Goal: Task Accomplishment & Management: Complete application form

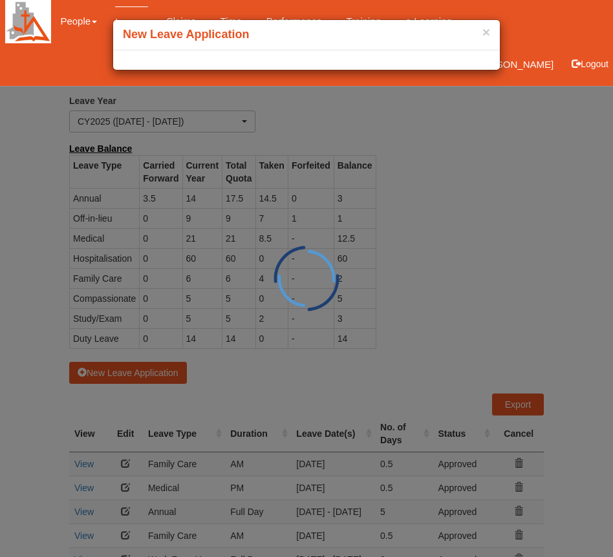
select select "50"
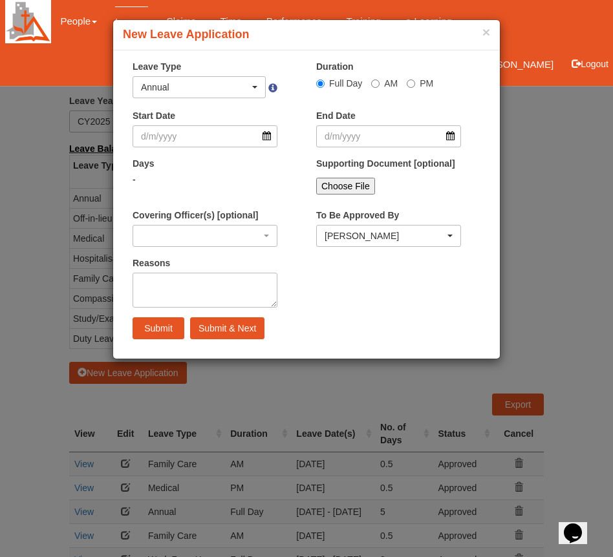
click at [244, 85] on div "Annual" at bounding box center [195, 87] width 109 height 13
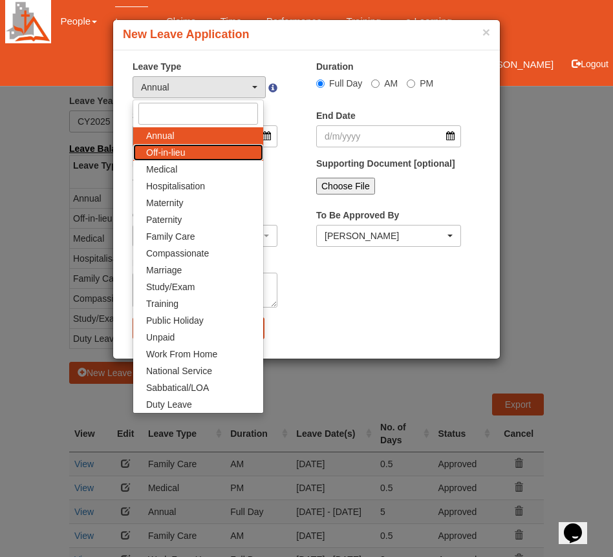
click at [215, 159] on link "Off-in-lieu" at bounding box center [198, 152] width 130 height 17
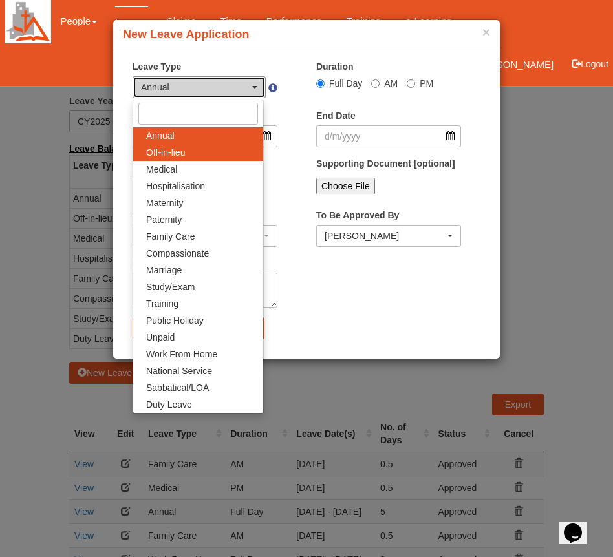
select select "3"
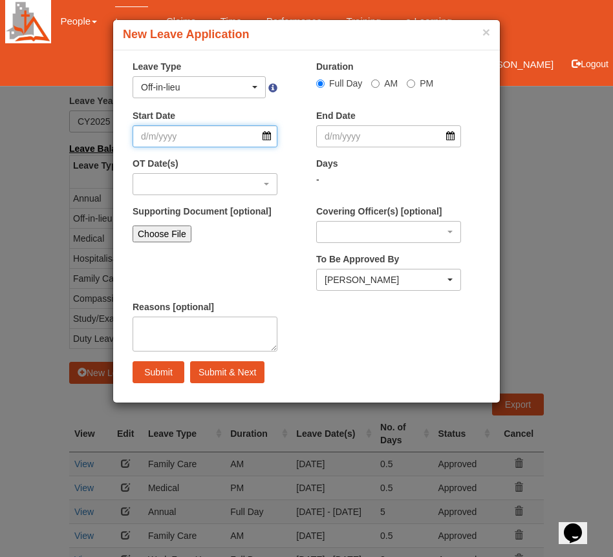
click at [220, 134] on input "Start Date" at bounding box center [205, 136] width 145 height 22
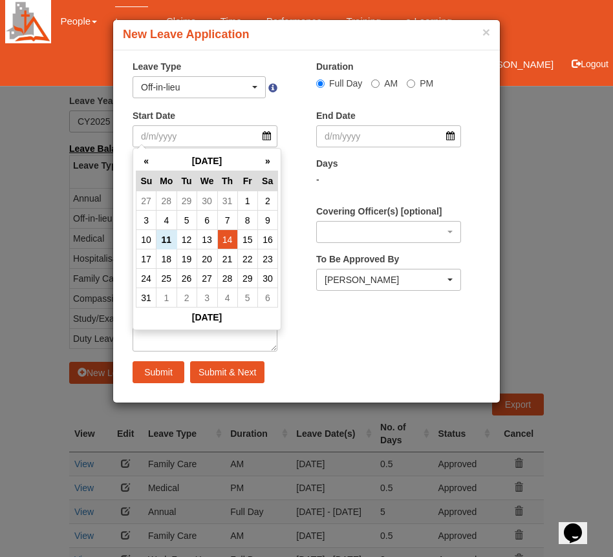
click at [229, 239] on td "14" at bounding box center [227, 239] width 20 height 19
type input "14/8/2025"
select select
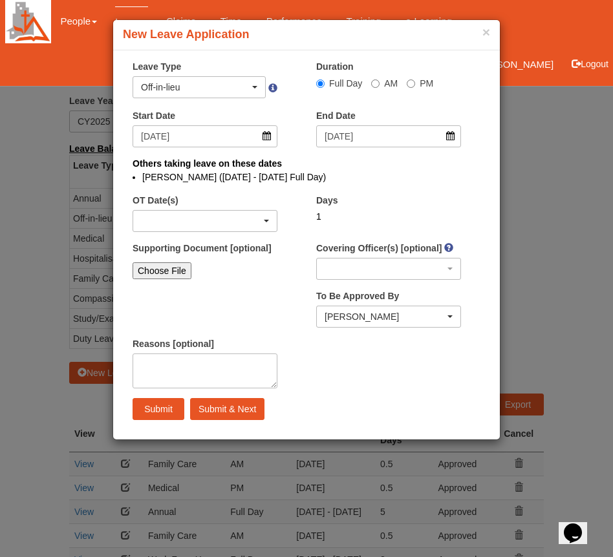
click at [221, 222] on div "button" at bounding box center [205, 221] width 144 height 21
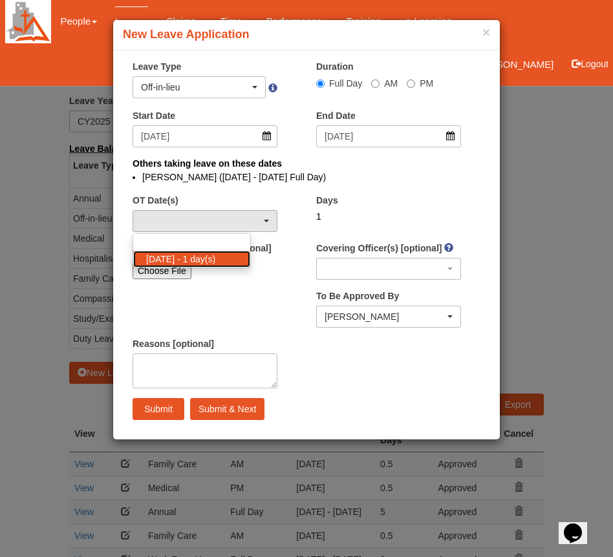
click at [212, 255] on span "[DATE] - 1 day(s)" at bounding box center [180, 259] width 69 height 13
select select "1093"
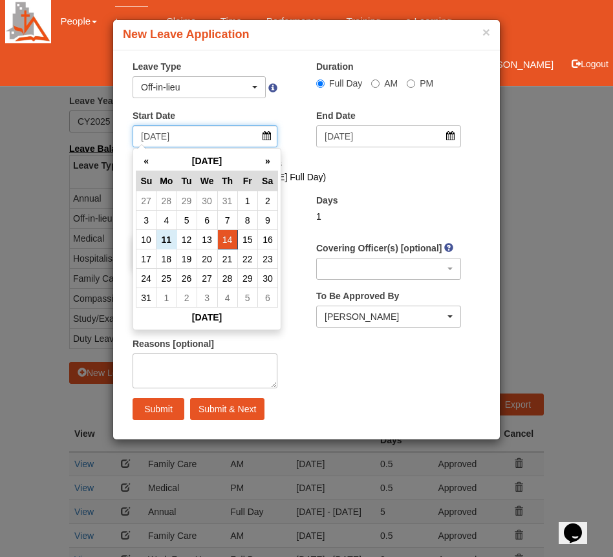
click at [265, 137] on input "14/8/2025" at bounding box center [205, 136] width 145 height 22
click at [211, 235] on td "13" at bounding box center [207, 239] width 21 height 19
type input "[DATE]"
select select
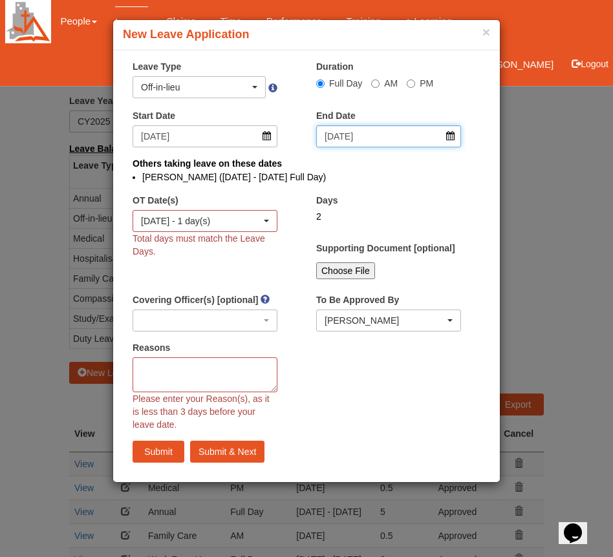
click at [350, 142] on input "14/8/2025" at bounding box center [388, 136] width 145 height 22
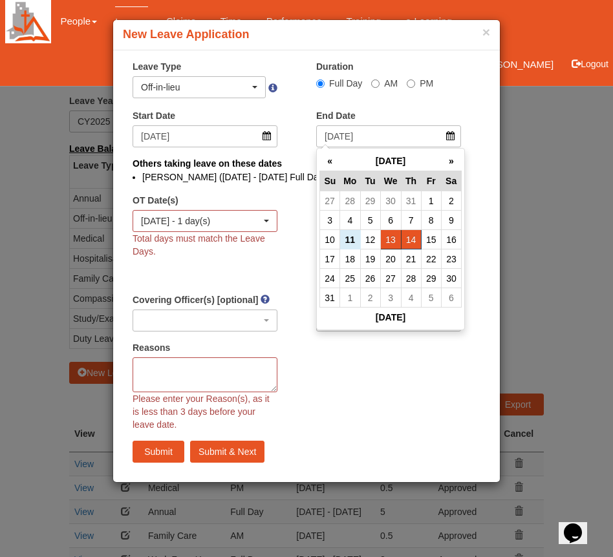
click at [393, 235] on td "13" at bounding box center [390, 239] width 21 height 19
type input "[DATE]"
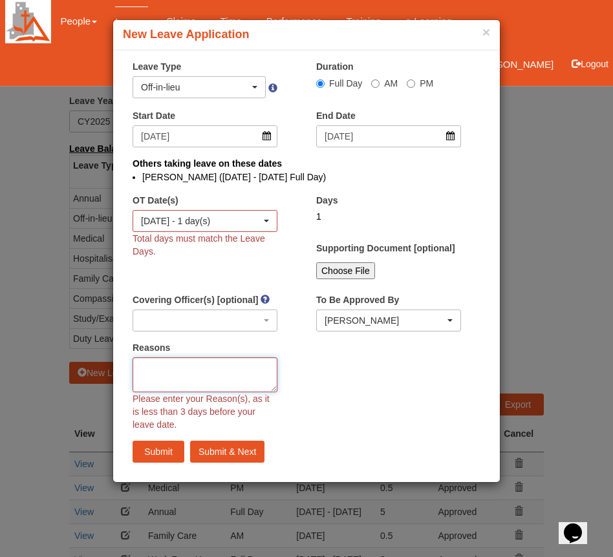
click at [277, 385] on textarea "Reasons" at bounding box center [205, 375] width 145 height 35
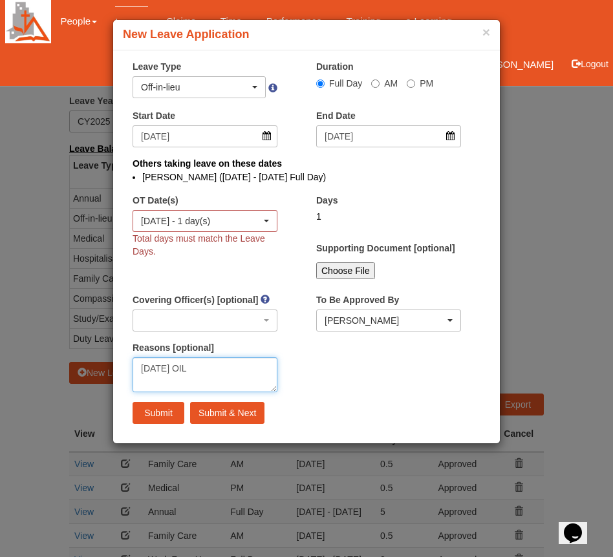
type textarea "[DATE] OIL"
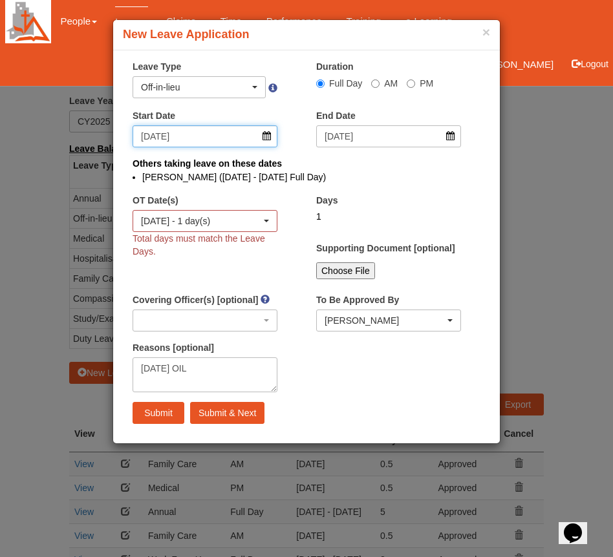
click at [190, 137] on input "[DATE]" at bounding box center [205, 136] width 145 height 22
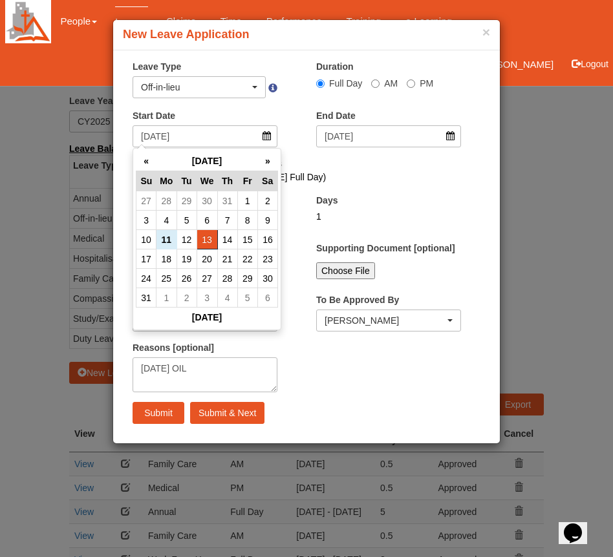
click at [211, 242] on td "13" at bounding box center [207, 239] width 21 height 19
click at [207, 233] on td "13" at bounding box center [207, 239] width 21 height 19
type input "[DATE]"
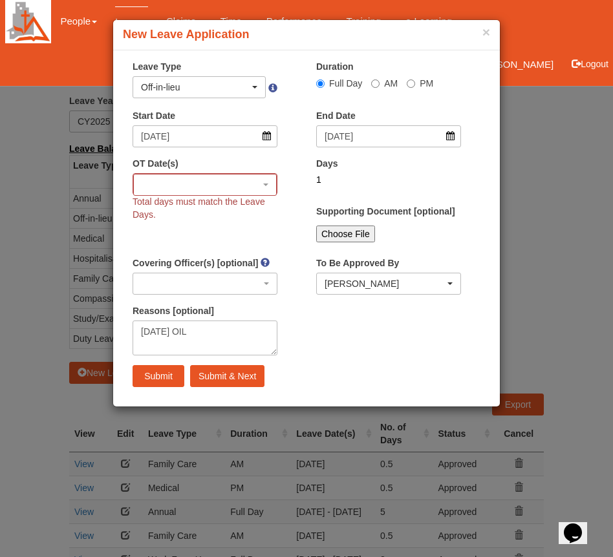
select select
click at [265, 187] on div "button" at bounding box center [205, 185] width 142 height 21
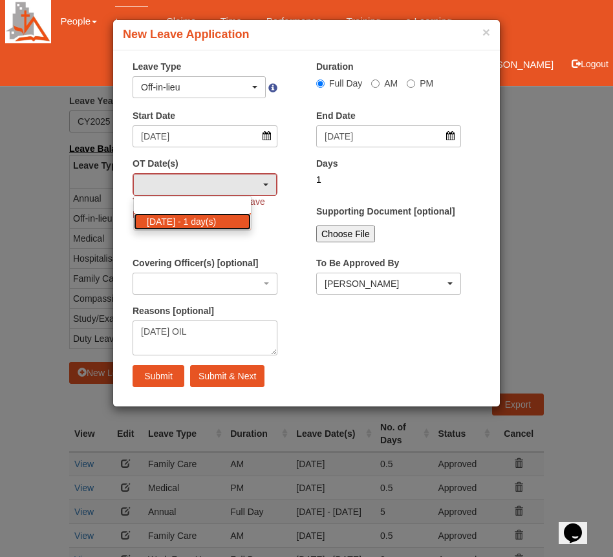
click at [185, 217] on span "[DATE] - 1 day(s)" at bounding box center [181, 221] width 69 height 13
select select "1093"
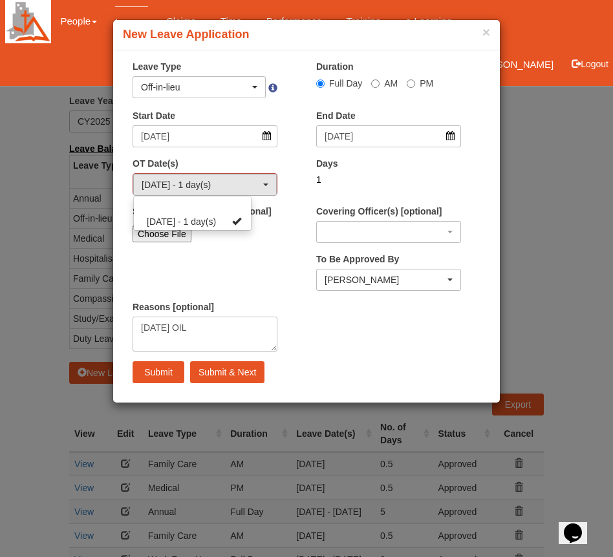
click at [285, 247] on div "Supporting Document [optional] Choose File" at bounding box center [205, 226] width 164 height 42
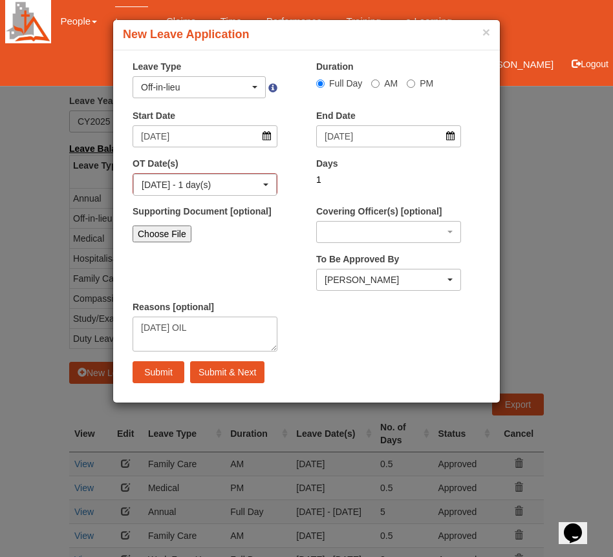
click at [164, 370] on input "Submit" at bounding box center [159, 372] width 52 height 22
click at [251, 191] on div "[DATE] - 1 day(s)" at bounding box center [205, 185] width 142 height 21
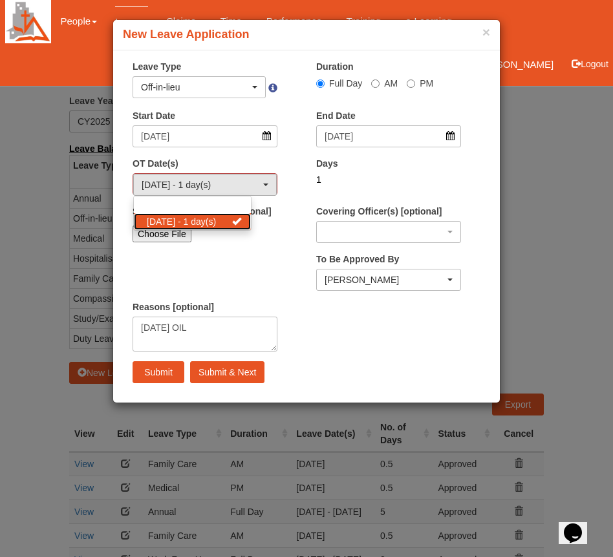
click at [216, 221] on span "[DATE] - 1 day(s)" at bounding box center [181, 221] width 69 height 13
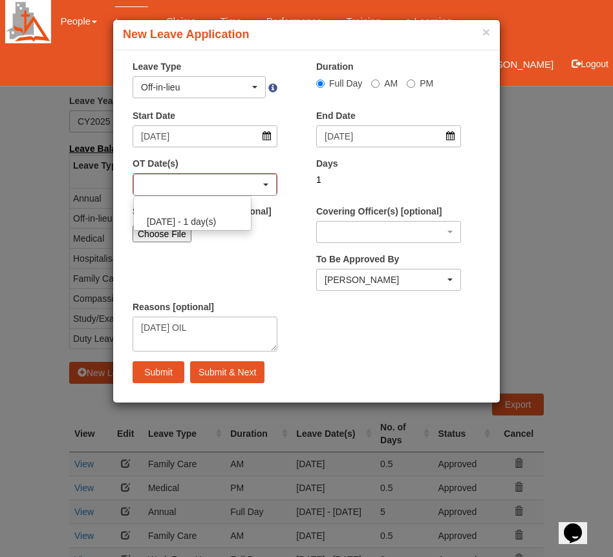
click at [277, 177] on div "10/8/2025 - 1 day(s) 10/8/2025 - 1 day(s)" at bounding box center [205, 184] width 145 height 22
click at [266, 182] on div "button" at bounding box center [205, 185] width 142 height 21
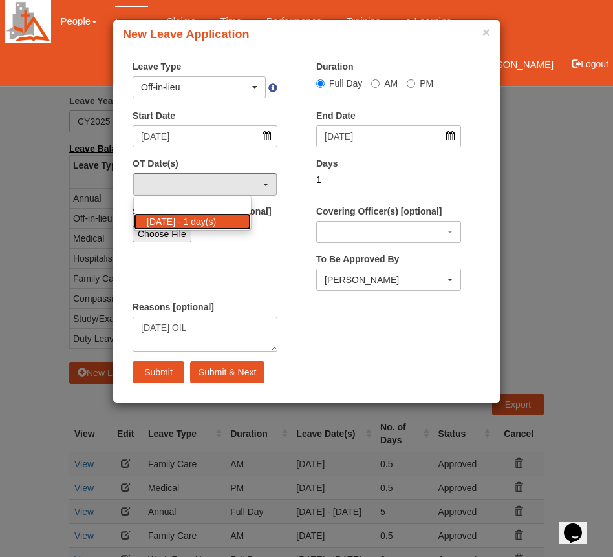
drag, startPoint x: 213, startPoint y: 218, endPoint x: 235, endPoint y: 224, distance: 22.7
click at [213, 218] on span "[DATE] - 1 day(s)" at bounding box center [181, 221] width 69 height 13
select select "1093"
click at [275, 242] on div "Choose File" at bounding box center [205, 234] width 145 height 17
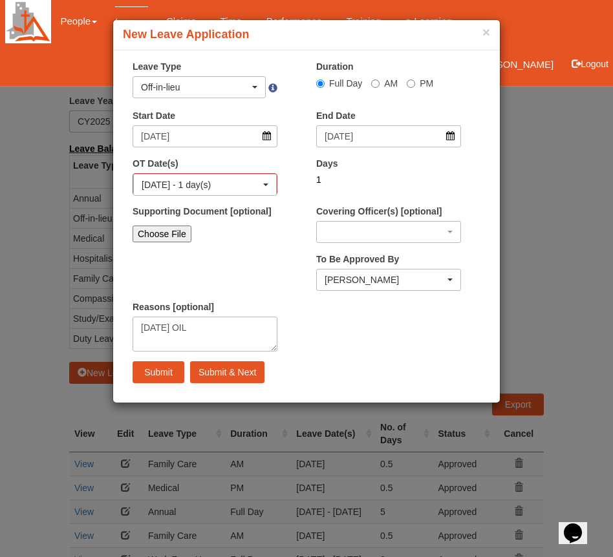
click at [166, 380] on input "Submit" at bounding box center [159, 372] width 52 height 22
click at [482, 32] on button "×" at bounding box center [486, 32] width 8 height 14
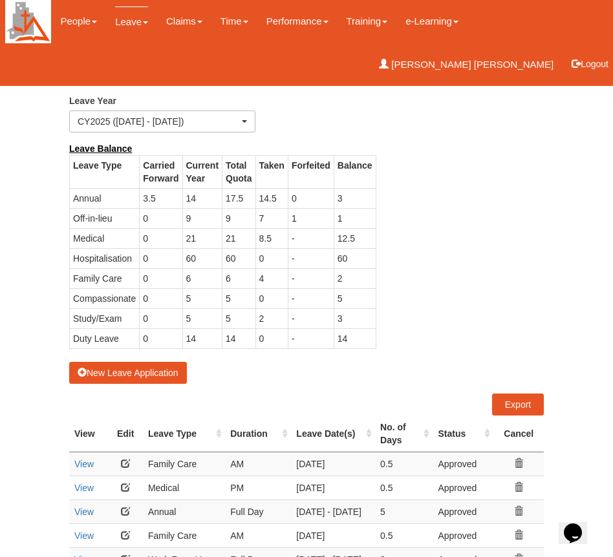
click at [138, 370] on button "New Leave Application" at bounding box center [128, 373] width 118 height 22
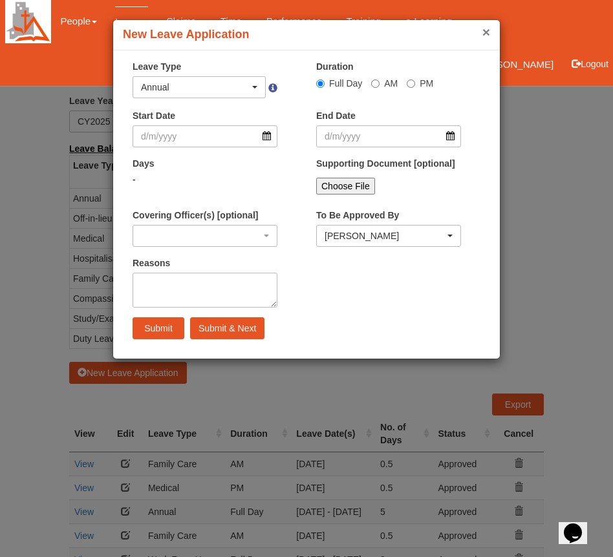
click at [482, 32] on button "×" at bounding box center [486, 32] width 8 height 14
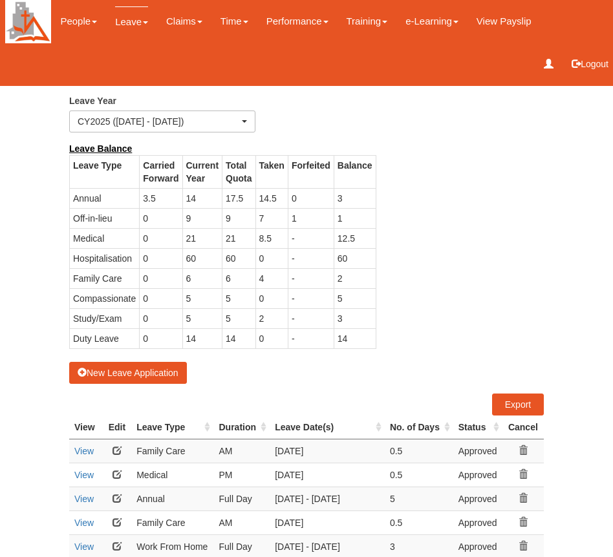
select select "50"
click at [148, 369] on button "New Leave Application" at bounding box center [128, 373] width 118 height 22
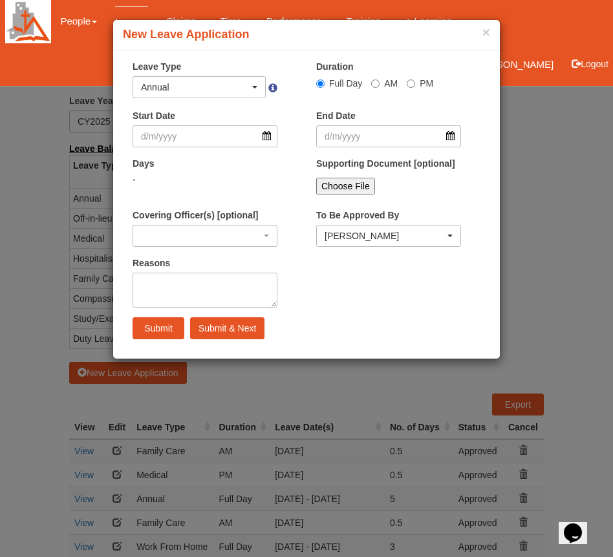
click at [201, 83] on div "Annual" at bounding box center [195, 87] width 109 height 13
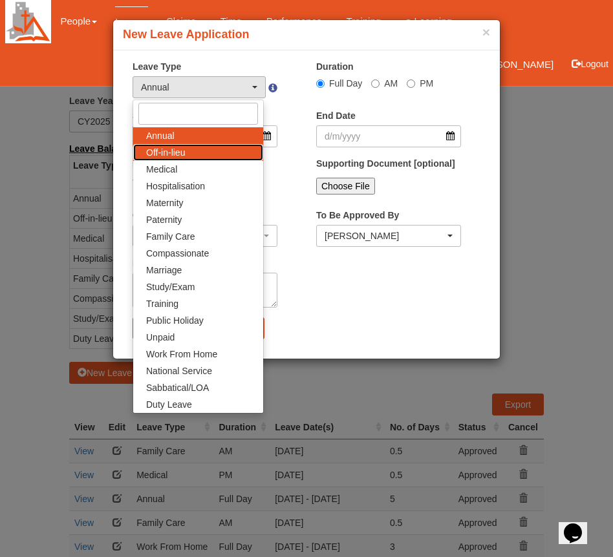
click at [184, 150] on span "Off-in-lieu" at bounding box center [165, 152] width 39 height 13
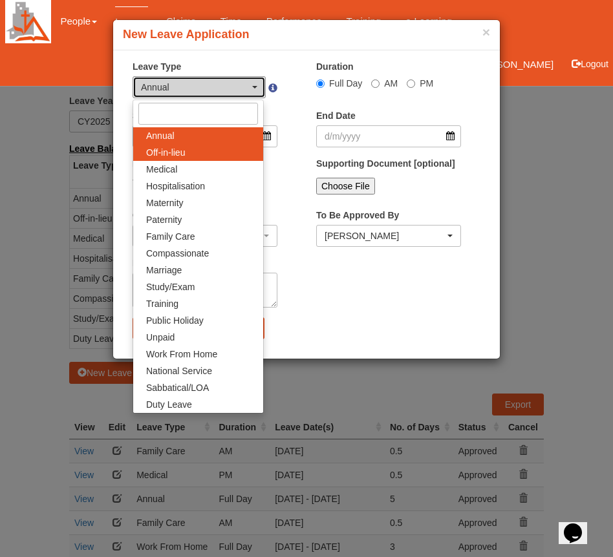
select select "3"
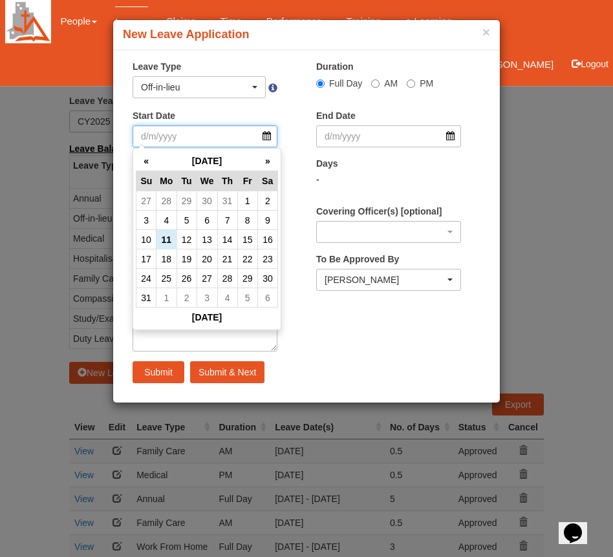
click at [188, 133] on input "Start Date" at bounding box center [205, 136] width 145 height 22
click at [202, 233] on td "13" at bounding box center [207, 239] width 21 height 19
type input "[DATE]"
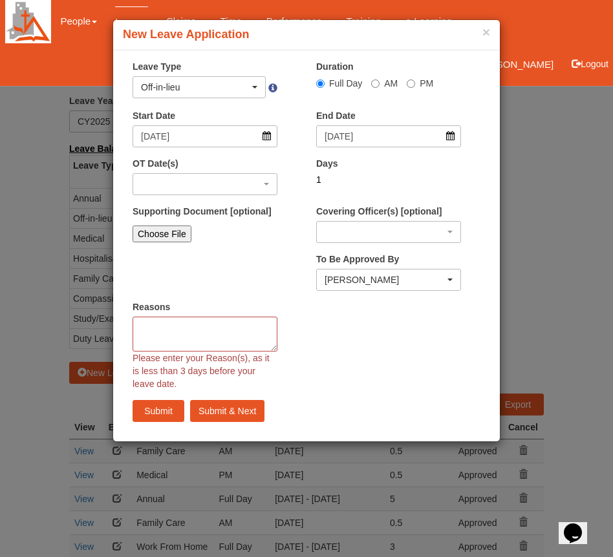
select select
click at [177, 178] on div "button" at bounding box center [205, 184] width 144 height 21
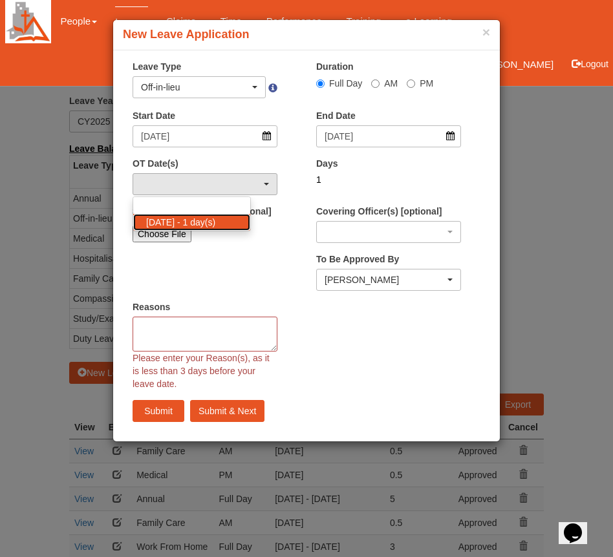
click at [185, 219] on span "[DATE] - 1 day(s)" at bounding box center [180, 222] width 69 height 13
select select "1093"
click at [237, 242] on div "Choose File" at bounding box center [205, 234] width 145 height 17
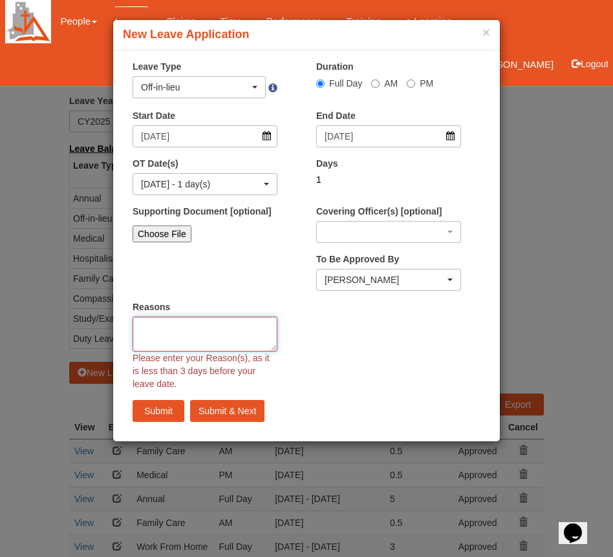
click at [191, 332] on textarea "Reasons" at bounding box center [205, 334] width 145 height 35
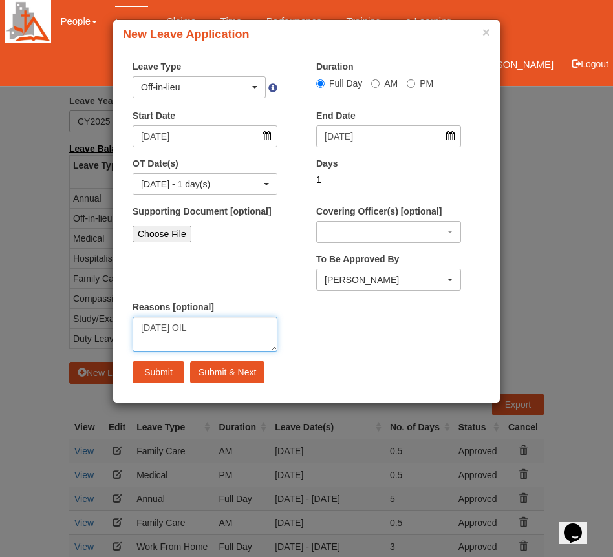
type textarea "[DATE] OIL"
click at [202, 266] on input "file" at bounding box center [218, 253] width 171 height 23
click at [155, 369] on input "Submit" at bounding box center [159, 372] width 52 height 22
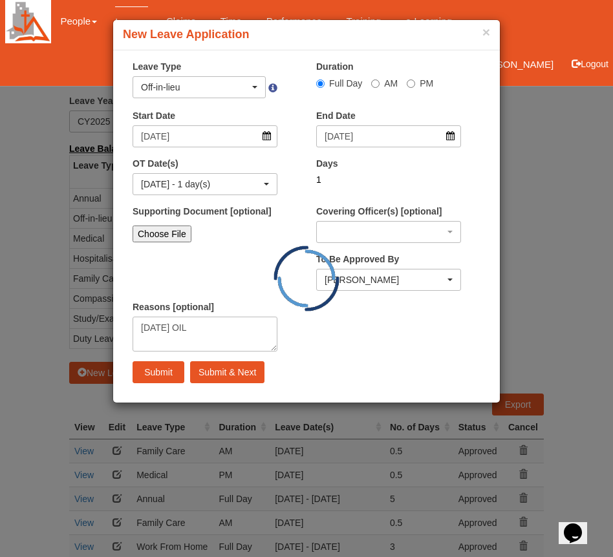
select select "1"
select select
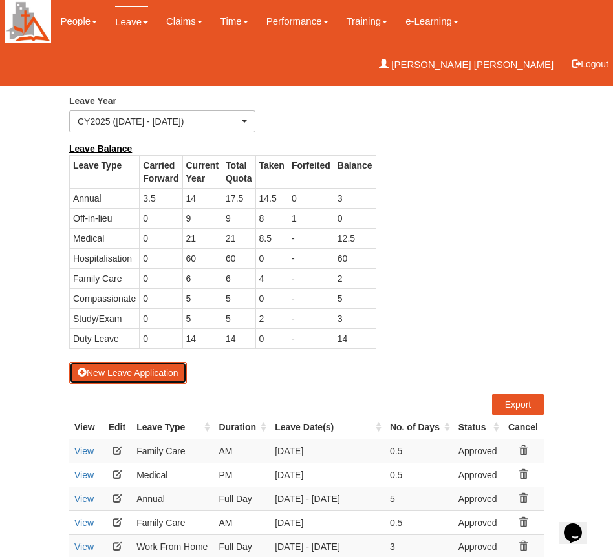
select select "50"
click at [336, 377] on div "New Leave Application" at bounding box center [306, 263] width 475 height 242
